Goal: Navigation & Orientation: Find specific page/section

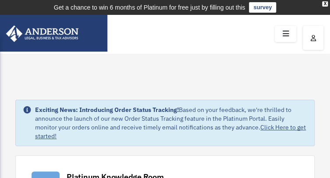
click at [67, 31] on img at bounding box center [39, 33] width 84 height 17
click at [0, 0] on icon "menu" at bounding box center [0, 0] width 0 height 0
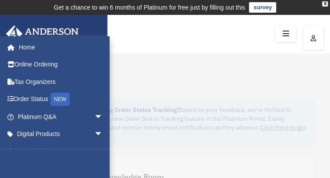
click at [53, 137] on link "Digital Products arrow_drop_down" at bounding box center [61, 135] width 110 height 18
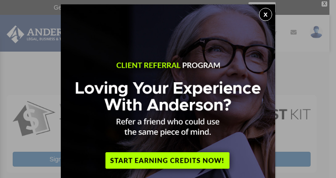
click at [264, 17] on button "x" at bounding box center [265, 14] width 13 height 13
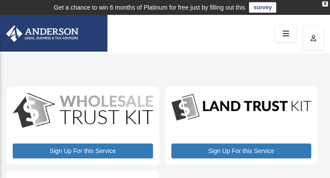
click at [0, 0] on link "Help Center" at bounding box center [0, 0] width 0 height 0
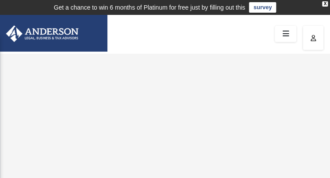
click at [65, 34] on img at bounding box center [39, 33] width 84 height 17
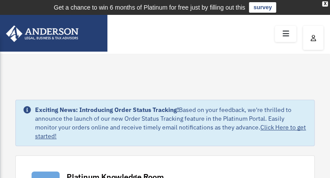
click at [0, 0] on icon "menu" at bounding box center [0, 0] width 0 height 0
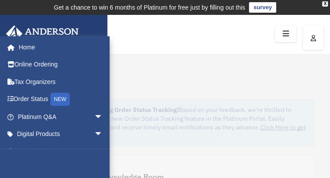
click at [31, 85] on link "Tax Organizers" at bounding box center [61, 82] width 110 height 18
